Goal: Task Accomplishment & Management: Use online tool/utility

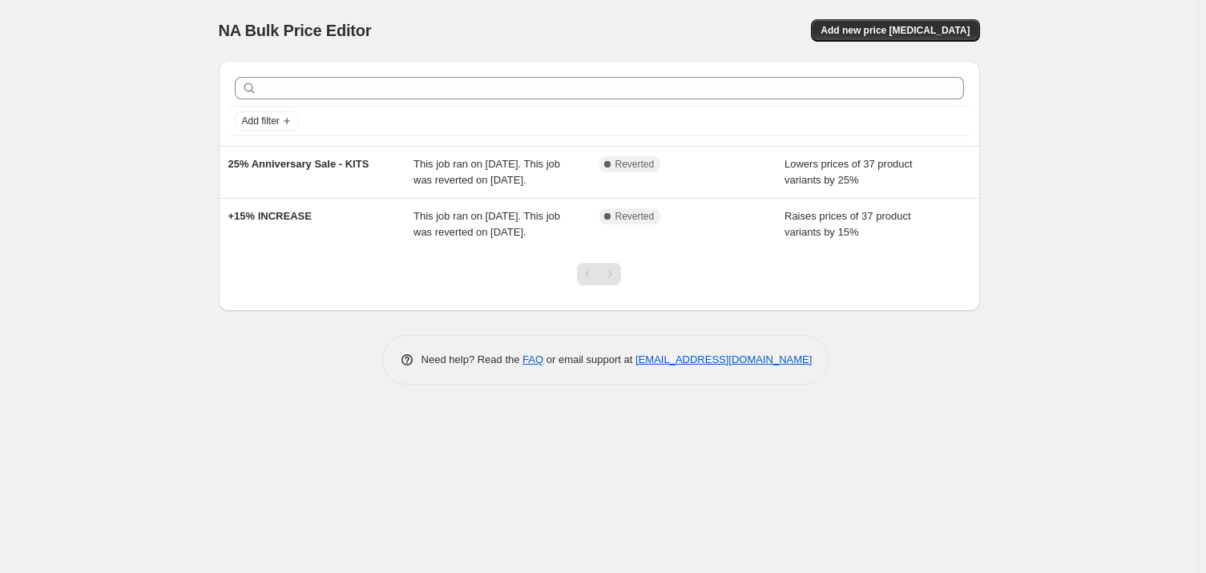
click at [65, 117] on div "NA Bulk Price Editor. This page is ready NA Bulk Price Editor Add new price cha…" at bounding box center [599, 286] width 1198 height 573
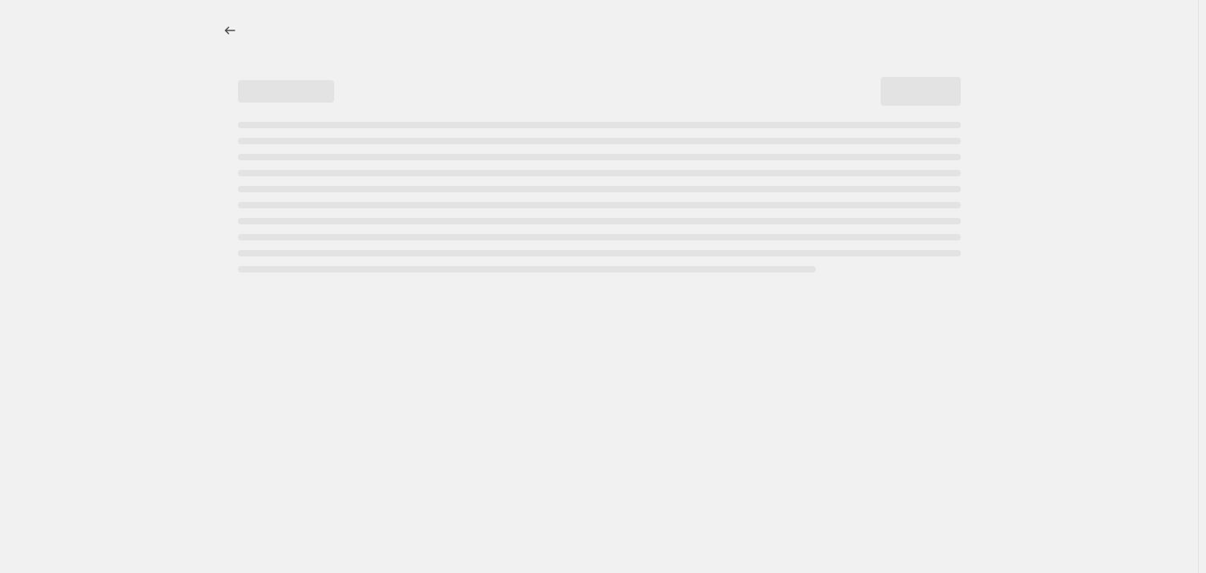
select select "percentage"
select select "no_change"
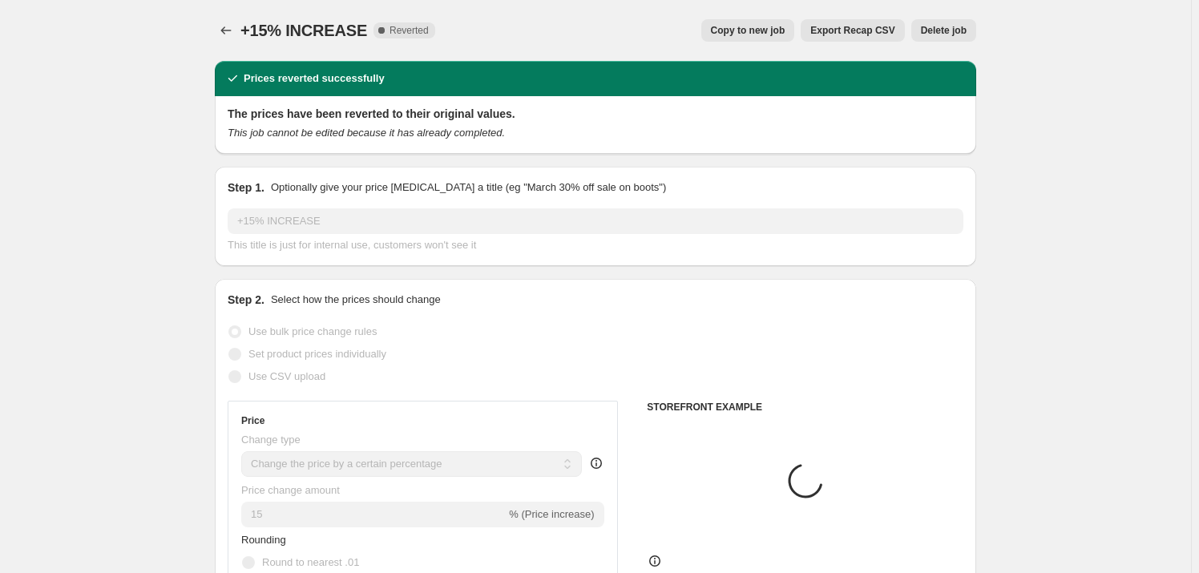
select select "collection"
click at [834, 30] on span "Export Recap CSV" at bounding box center [852, 30] width 84 height 13
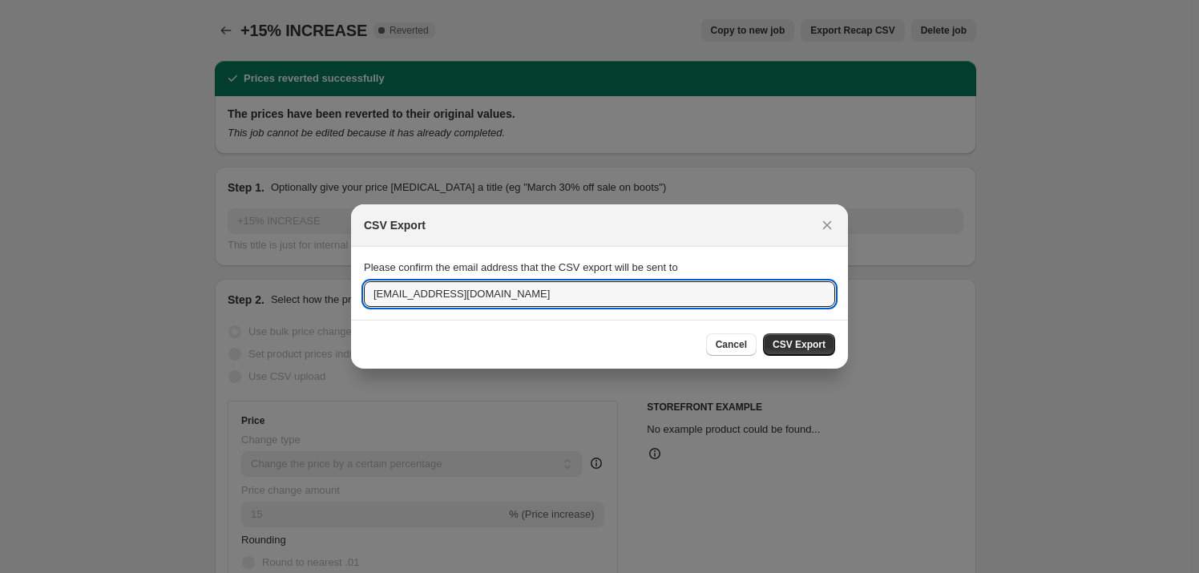
drag, startPoint x: 393, startPoint y: 292, endPoint x: 320, endPoint y: 289, distance: 72.2
type input "[PERSON_NAME][EMAIL_ADDRESS][DOMAIN_NAME]"
click at [781, 338] on span "CSV Export" at bounding box center [798, 344] width 53 height 13
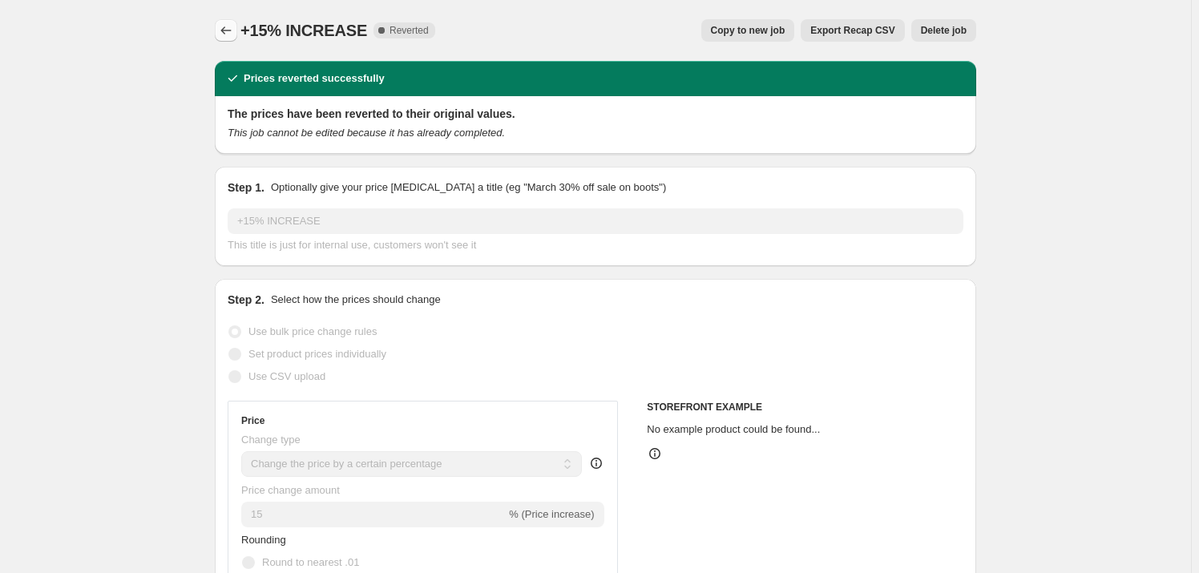
click at [226, 26] on icon "Price change jobs" at bounding box center [226, 30] width 16 height 16
